Goal: Task Accomplishment & Management: Use online tool/utility

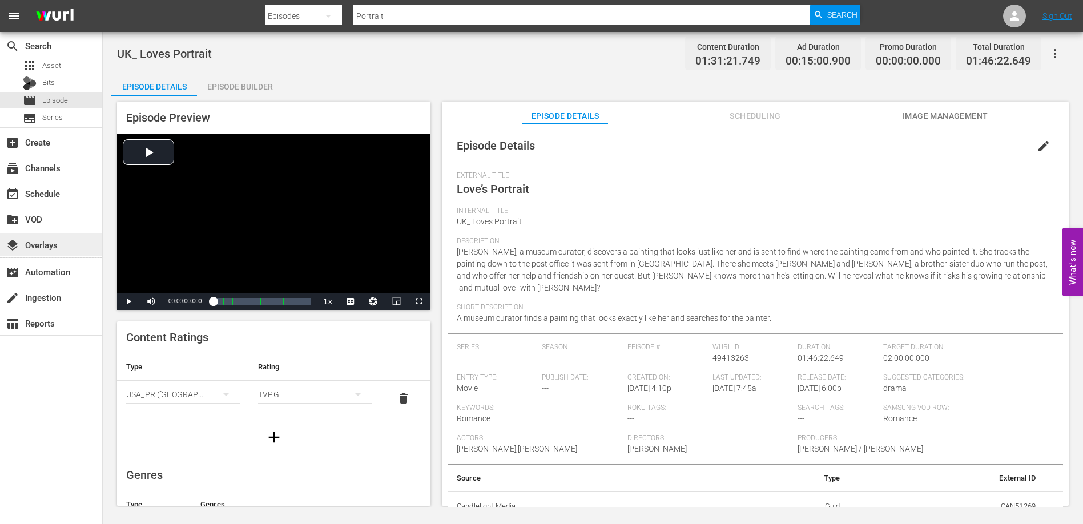
click at [58, 244] on div "layers Overlays" at bounding box center [32, 243] width 64 height 10
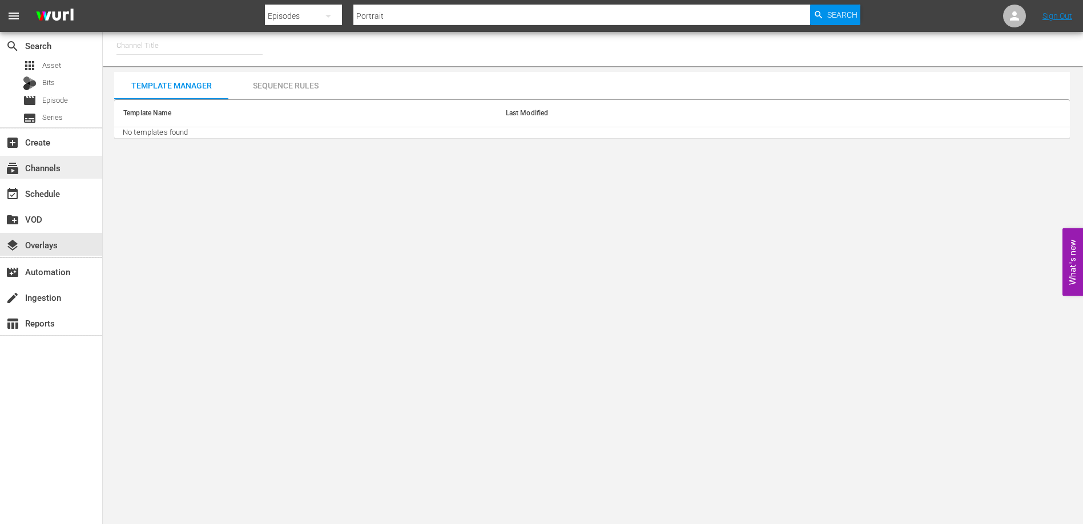
click at [38, 171] on div "subscriptions Channels" at bounding box center [32, 166] width 64 height 10
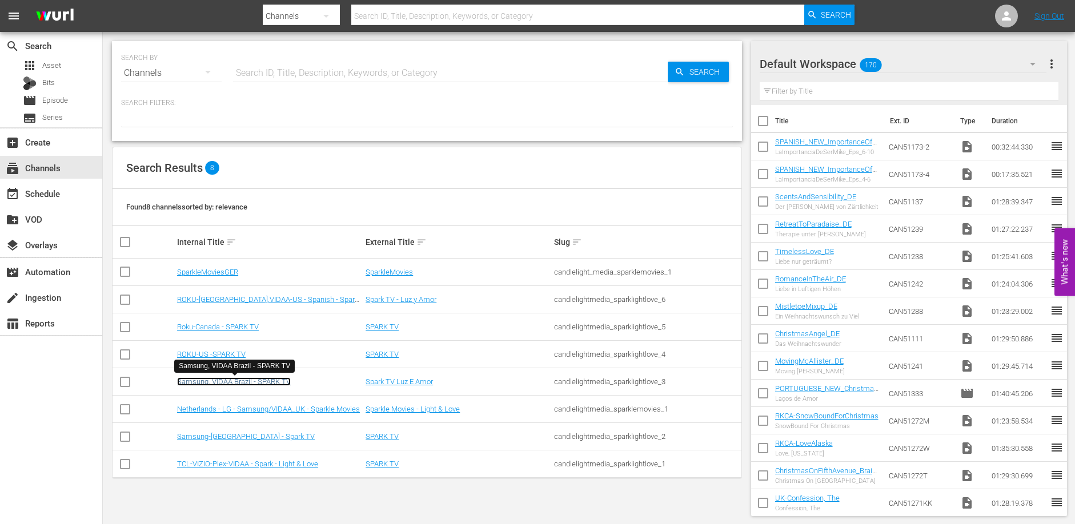
click at [229, 383] on link "Samsung, VIDAA Brazil - SPARK TV" at bounding box center [234, 381] width 114 height 9
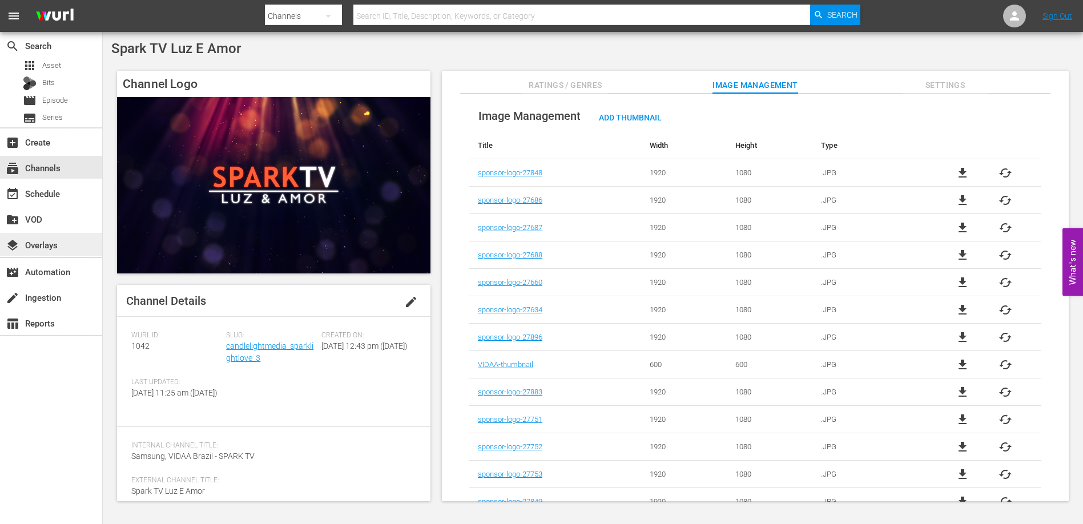
click at [46, 246] on div "layers Overlays" at bounding box center [32, 243] width 64 height 10
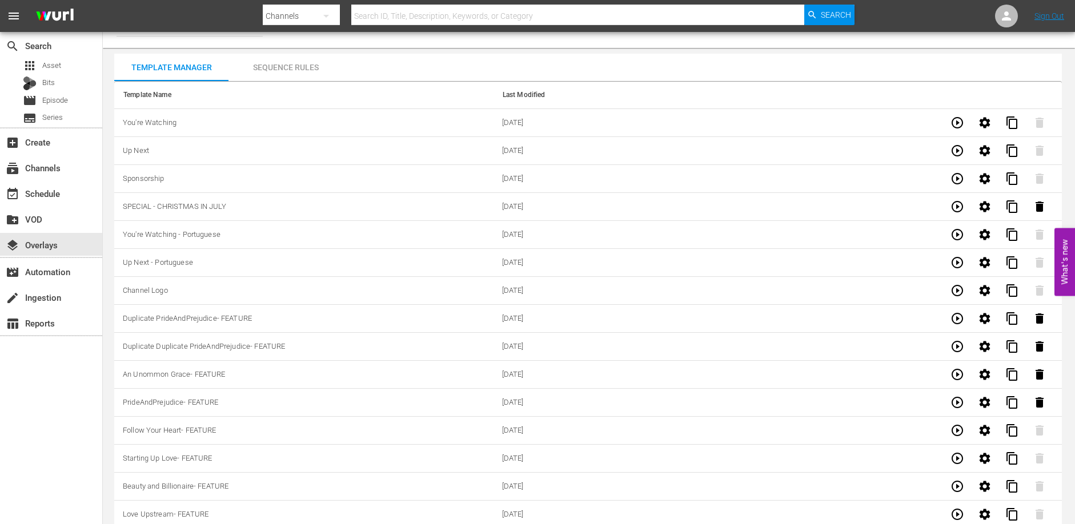
scroll to position [29, 0]
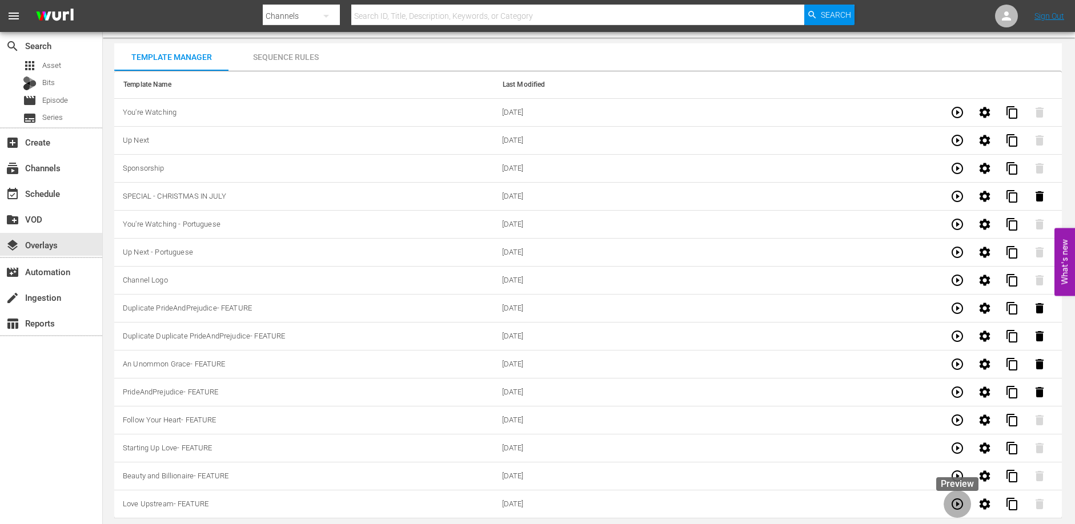
click at [960, 505] on icon "button" at bounding box center [957, 504] width 14 height 14
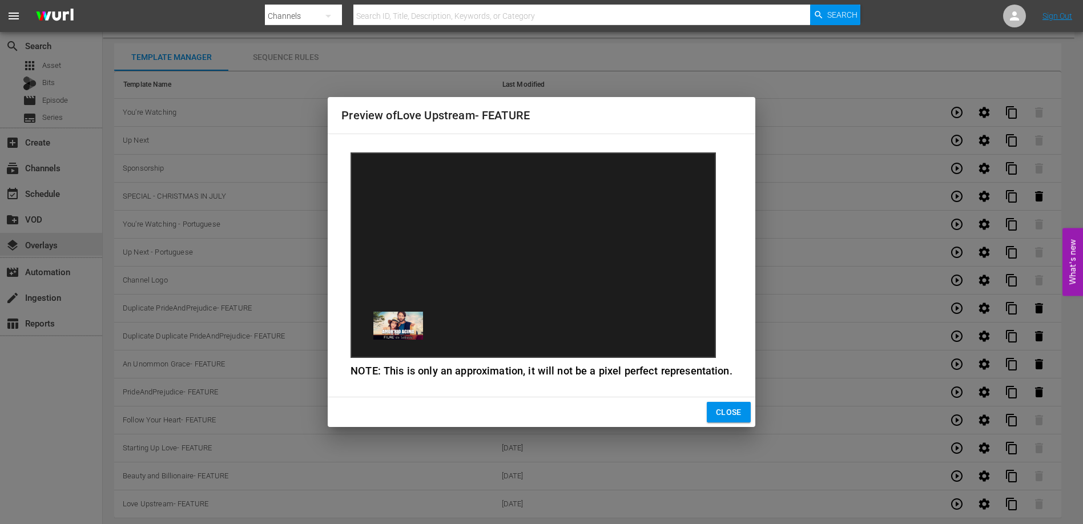
click at [716, 412] on span "Close" at bounding box center [729, 412] width 26 height 14
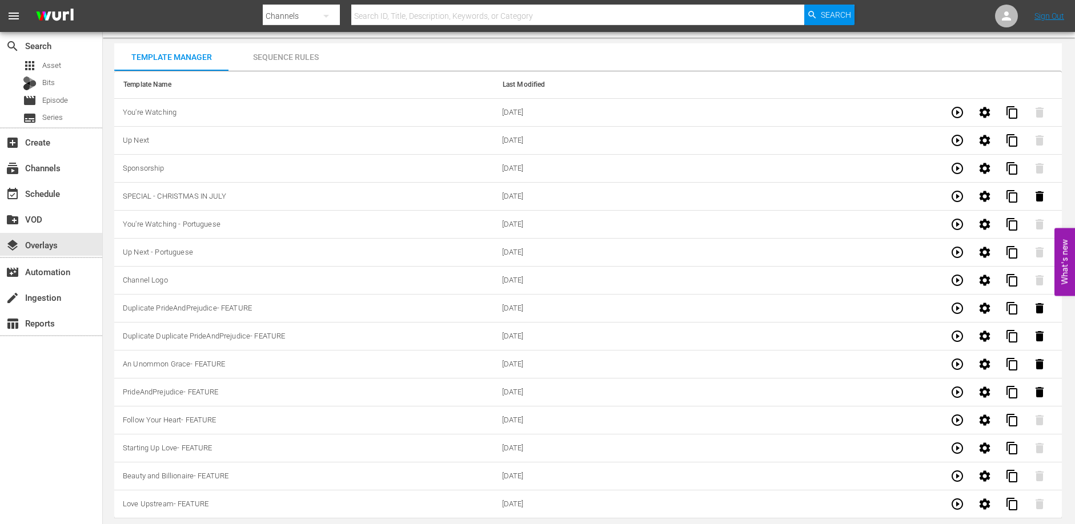
click at [300, 59] on div "Sequence Rules" at bounding box center [285, 56] width 114 height 27
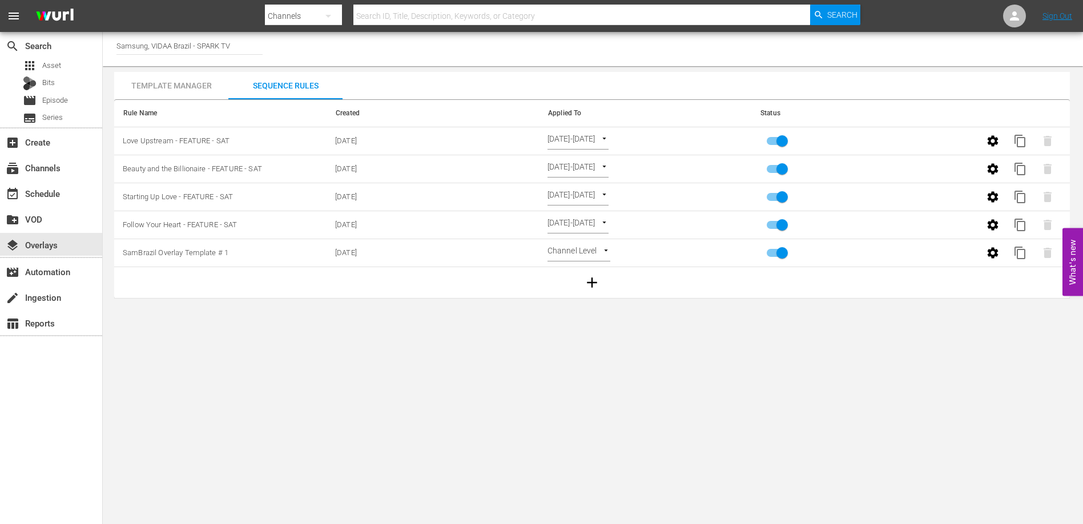
click at [440, 404] on body "menu Search By Channels Search ID, Title, Description, Keywords, or Category Se…" at bounding box center [541, 262] width 1083 height 524
click at [152, 84] on div "Template Manager" at bounding box center [171, 85] width 114 height 27
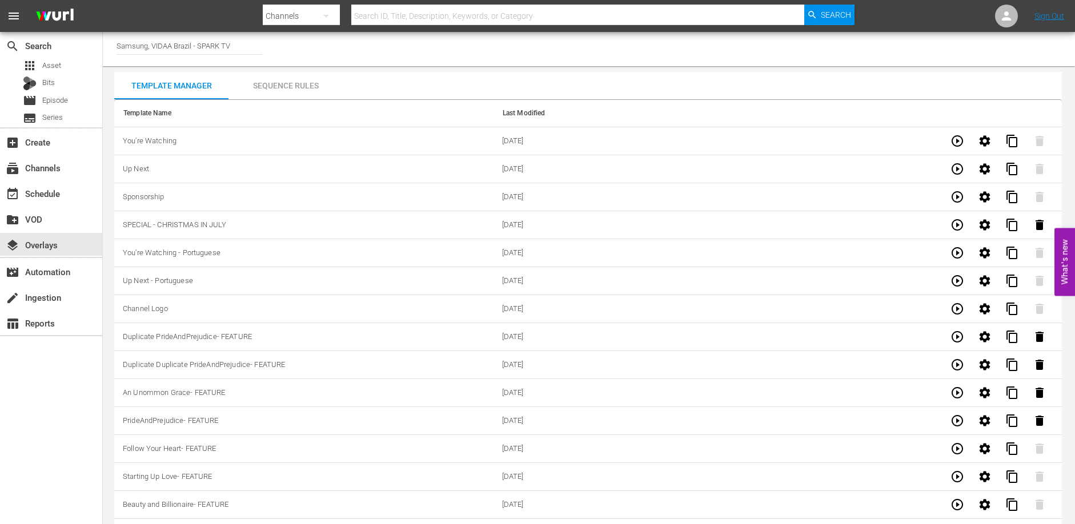
scroll to position [29, 0]
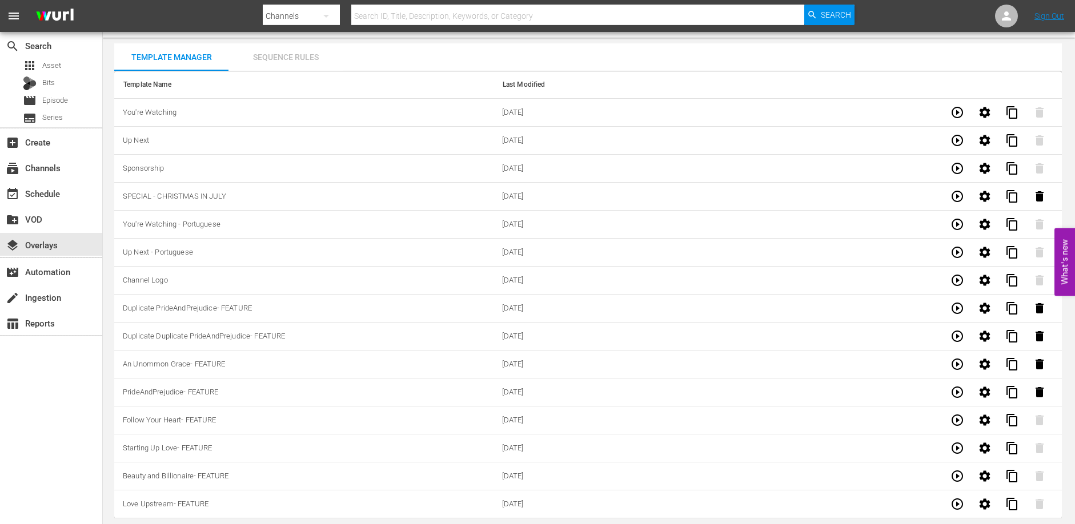
click at [283, 49] on div "Sequence Rules" at bounding box center [285, 56] width 114 height 27
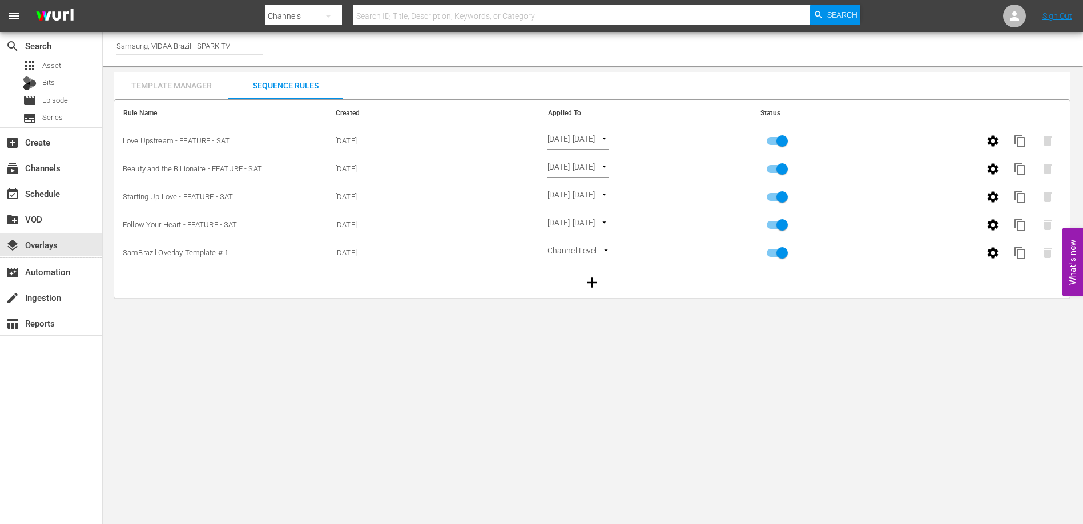
click at [173, 84] on div "Template Manager" at bounding box center [171, 85] width 114 height 27
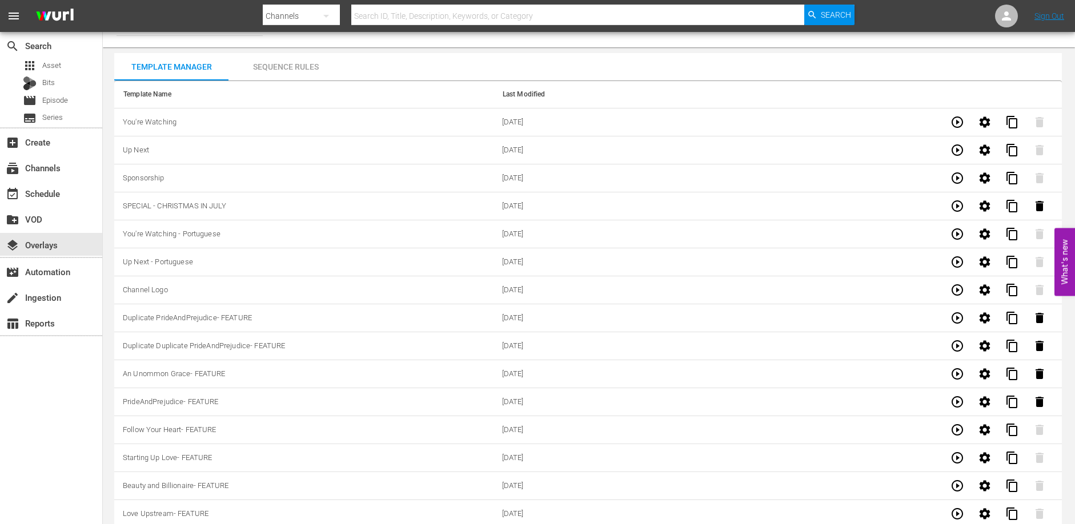
scroll to position [29, 0]
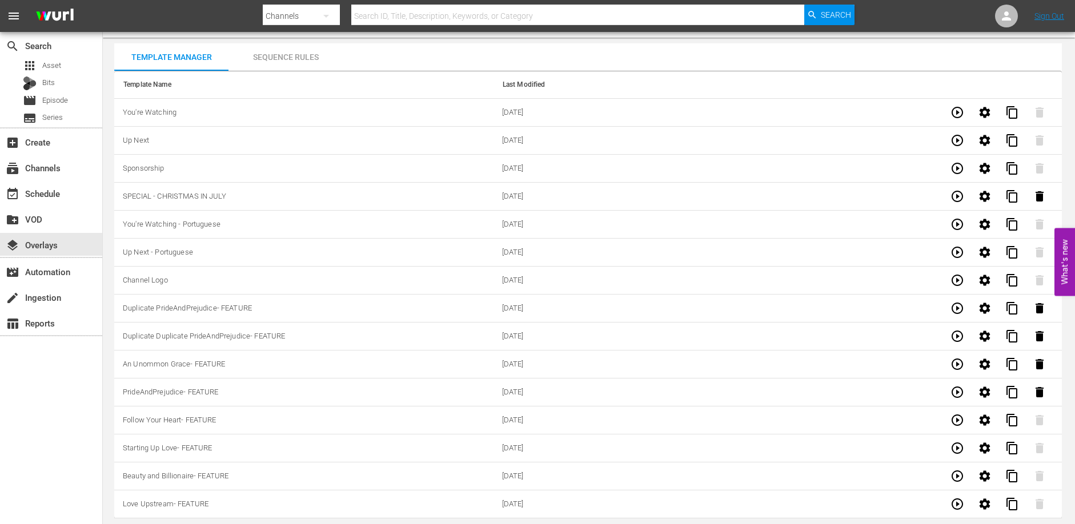
click at [297, 60] on div "Sequence Rules" at bounding box center [285, 56] width 114 height 27
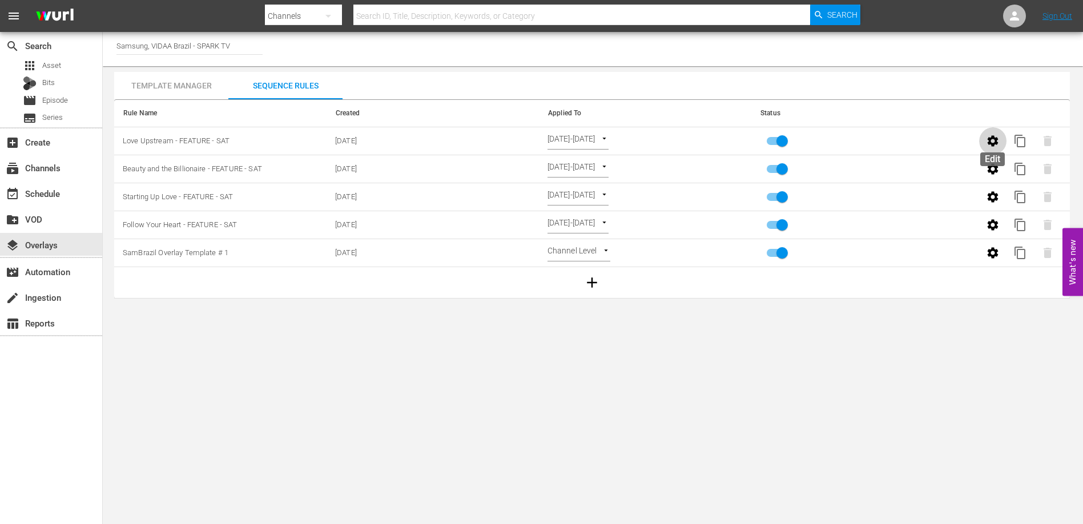
click at [993, 143] on icon "button" at bounding box center [993, 140] width 11 height 11
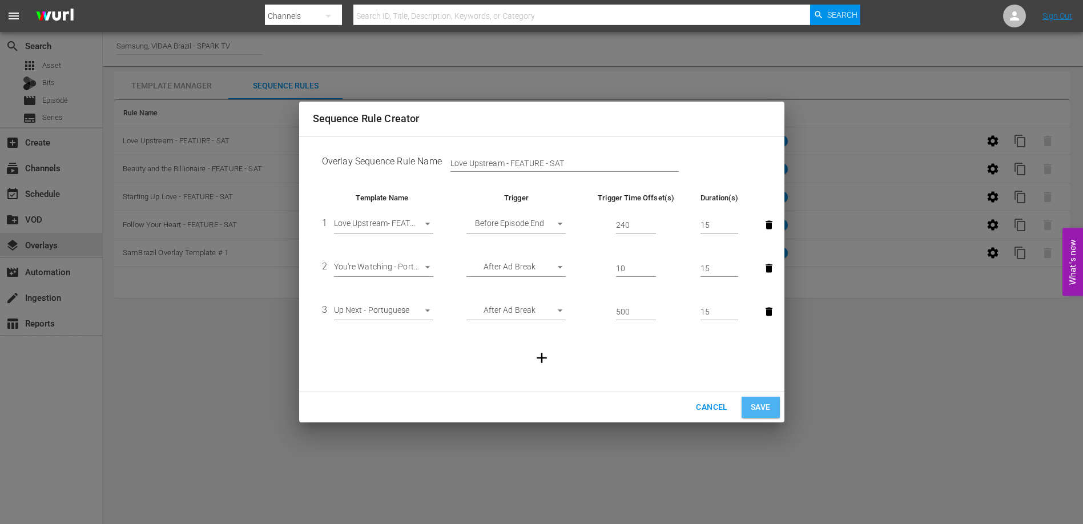
click at [772, 407] on button "Save" at bounding box center [761, 407] width 38 height 21
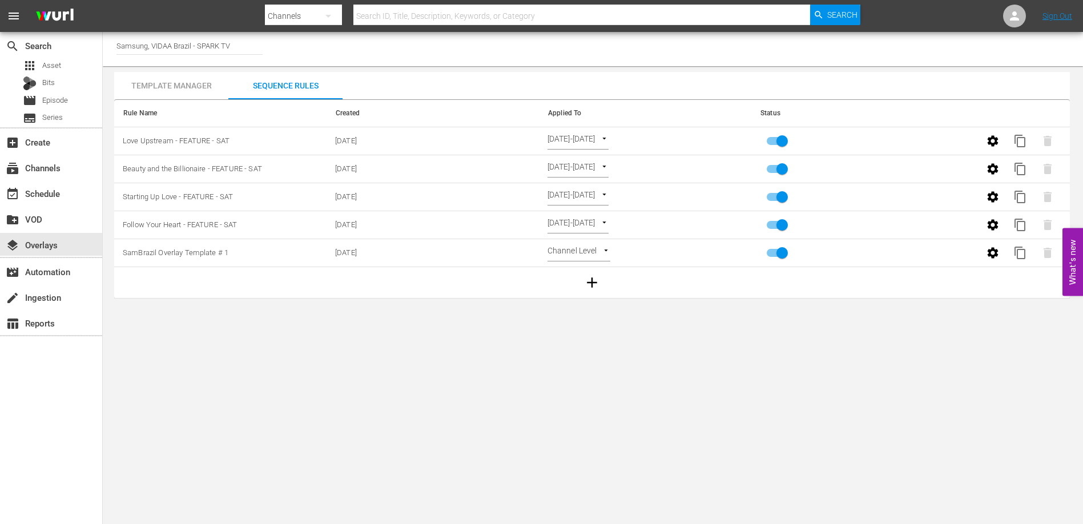
click at [162, 90] on div "Template Manager" at bounding box center [171, 85] width 114 height 27
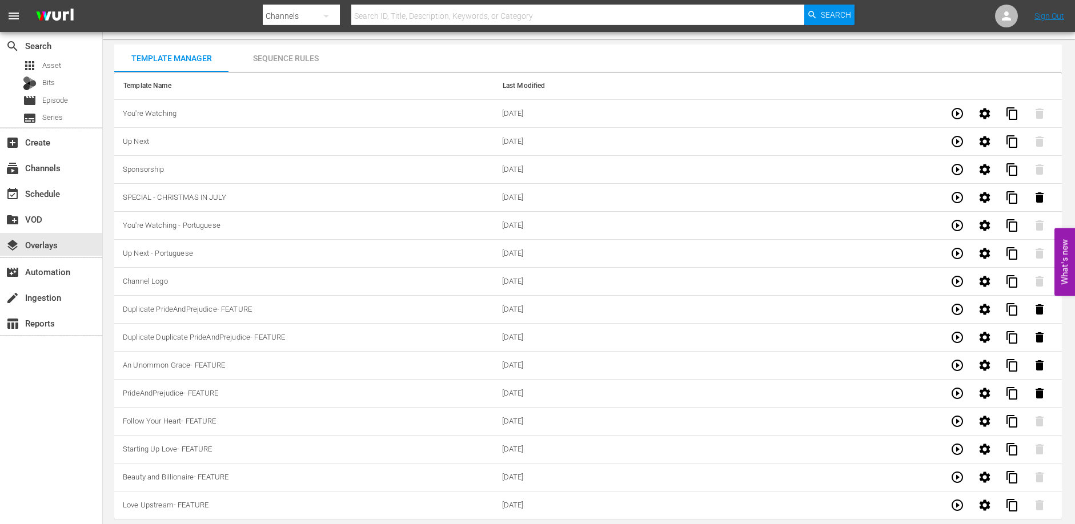
scroll to position [29, 0]
click at [1010, 504] on span "content_copy" at bounding box center [1012, 504] width 14 height 14
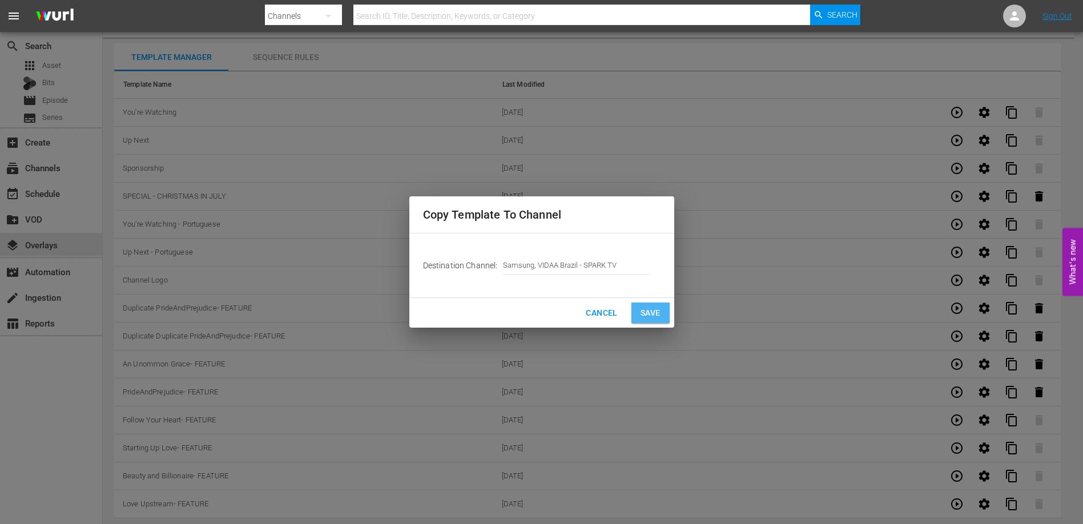
click at [663, 313] on button "Save" at bounding box center [650, 313] width 38 height 21
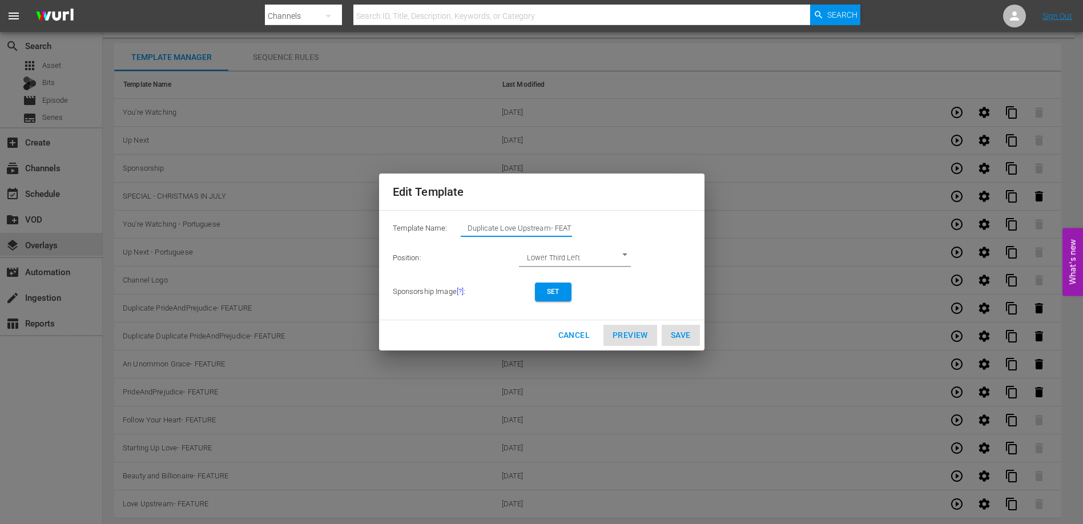
click at [549, 230] on input "Duplicate Love Upstream- FEATURE" at bounding box center [516, 228] width 111 height 16
click at [551, 290] on span "Set" at bounding box center [553, 292] width 18 height 12
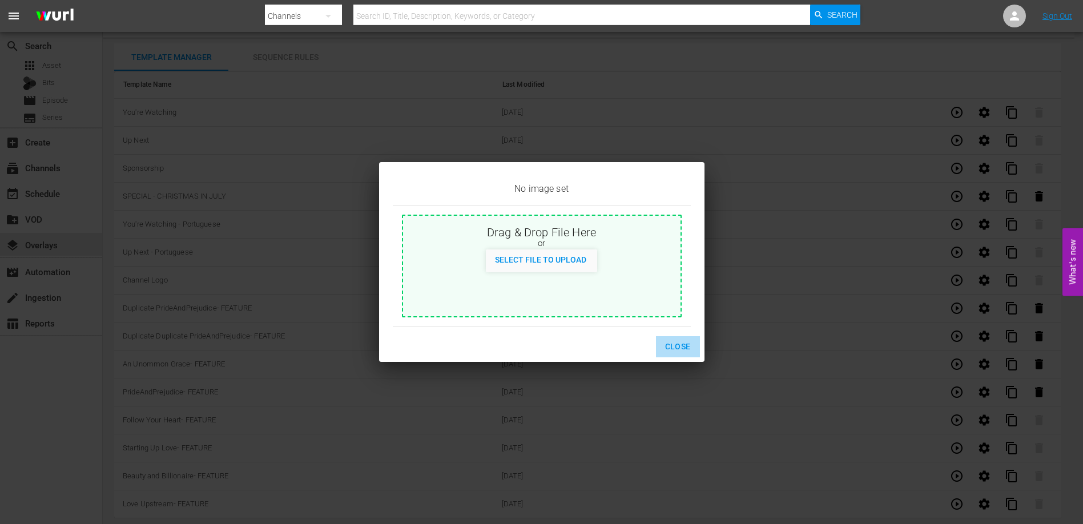
click at [684, 345] on span "Close" at bounding box center [678, 347] width 26 height 14
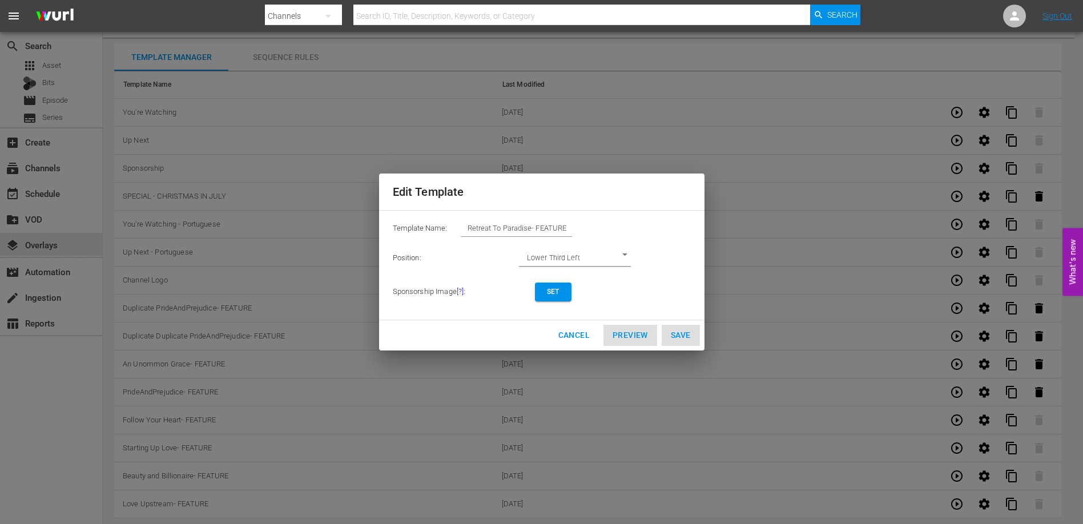
click at [685, 337] on div "Cancel Preview Save" at bounding box center [541, 335] width 325 height 30
drag, startPoint x: 568, startPoint y: 332, endPoint x: 666, endPoint y: 295, distance: 105.0
click at [666, 295] on div "Edit Template Template Name: Retreat To Paradise- FEATURE Position: Lower Third…" at bounding box center [541, 262] width 325 height 176
click at [532, 227] on input "Retreat To Paradise- FEATURE" at bounding box center [516, 228] width 111 height 16
click at [560, 297] on span "Set" at bounding box center [553, 292] width 18 height 12
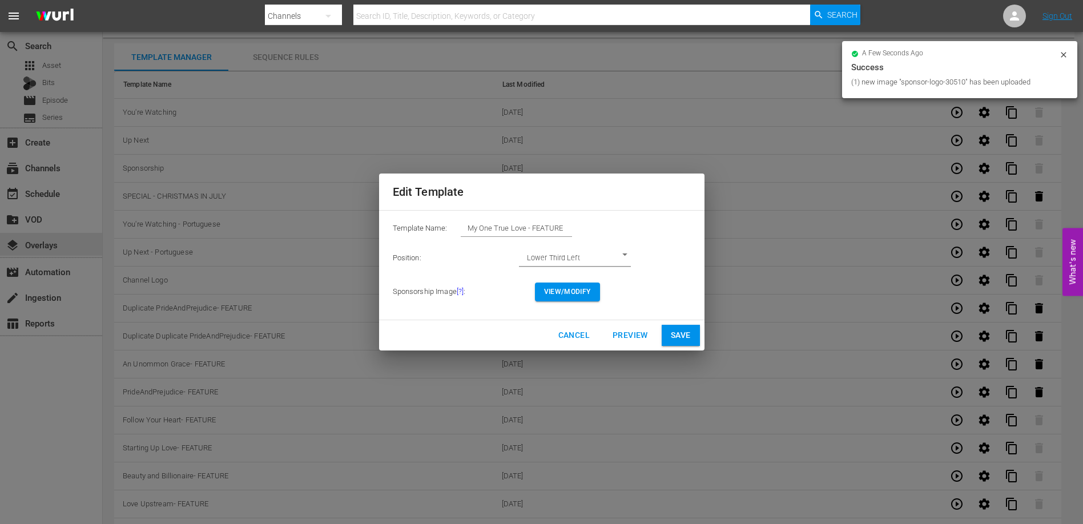
click at [626, 332] on span "Preview" at bounding box center [630, 335] width 35 height 14
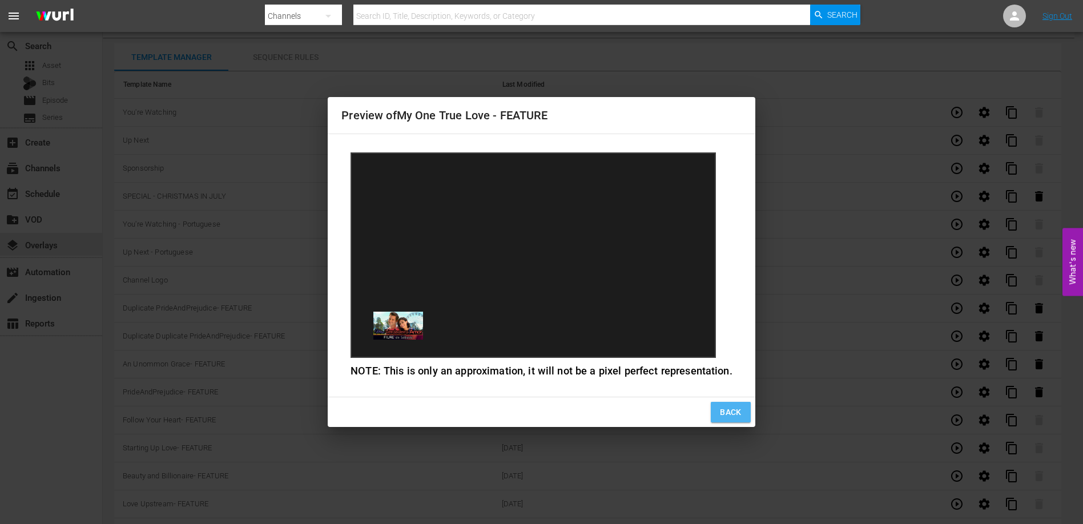
click at [728, 410] on span "Back" at bounding box center [731, 412] width 22 height 14
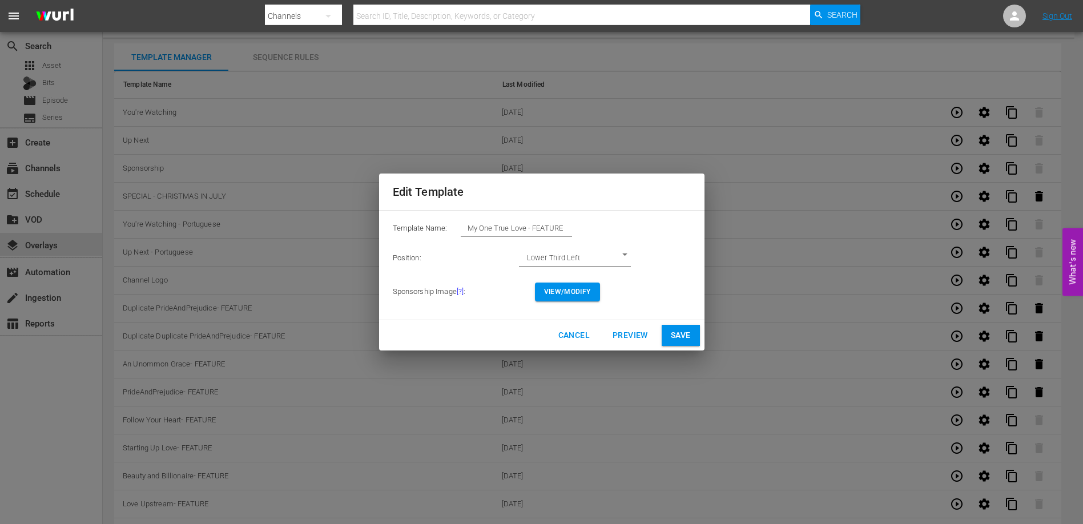
click at [681, 336] on span "Save" at bounding box center [681, 335] width 20 height 14
type input "Duplicate Love Upstream- FEATURE"
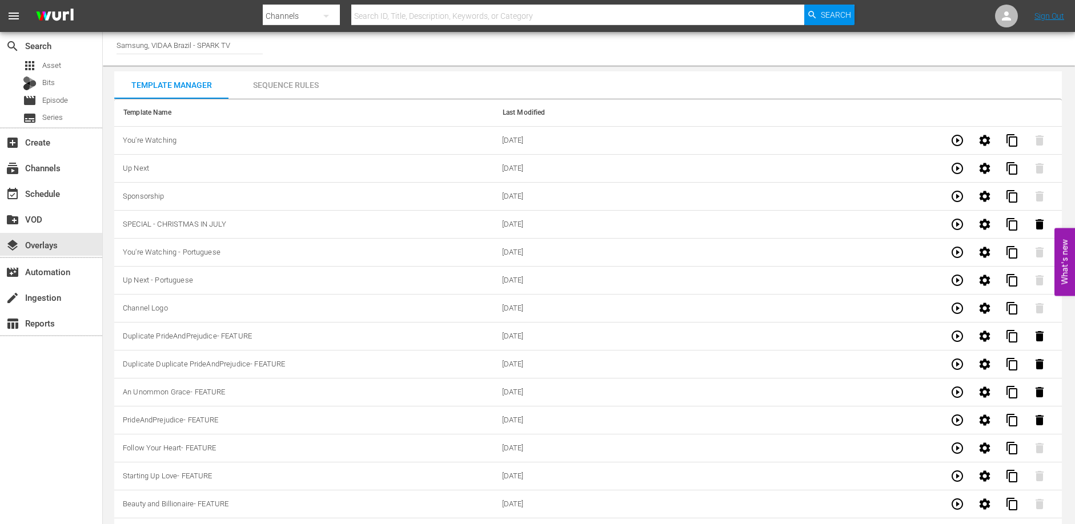
scroll to position [0, 0]
